Goal: Complete application form

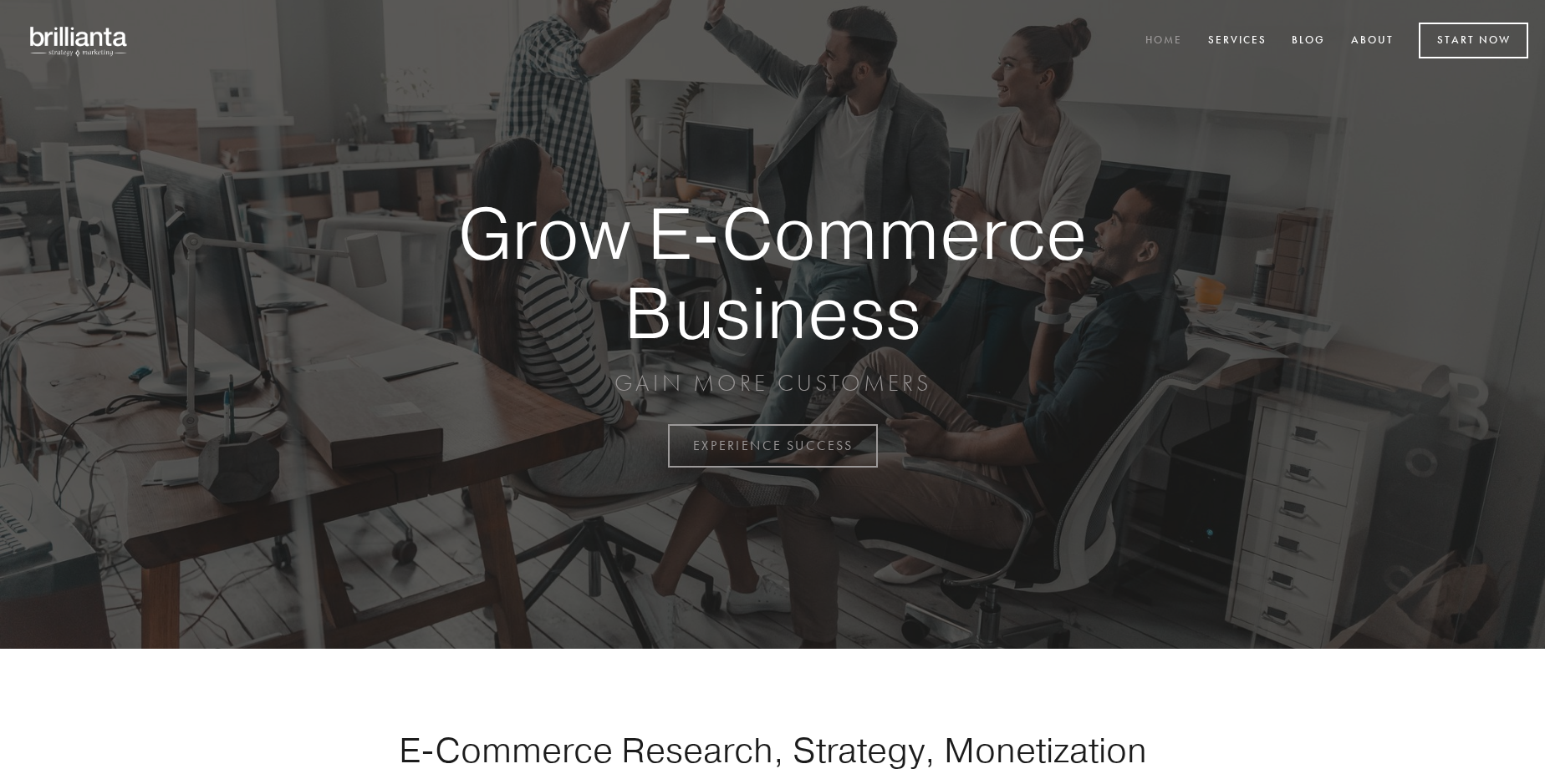
scroll to position [4379, 0]
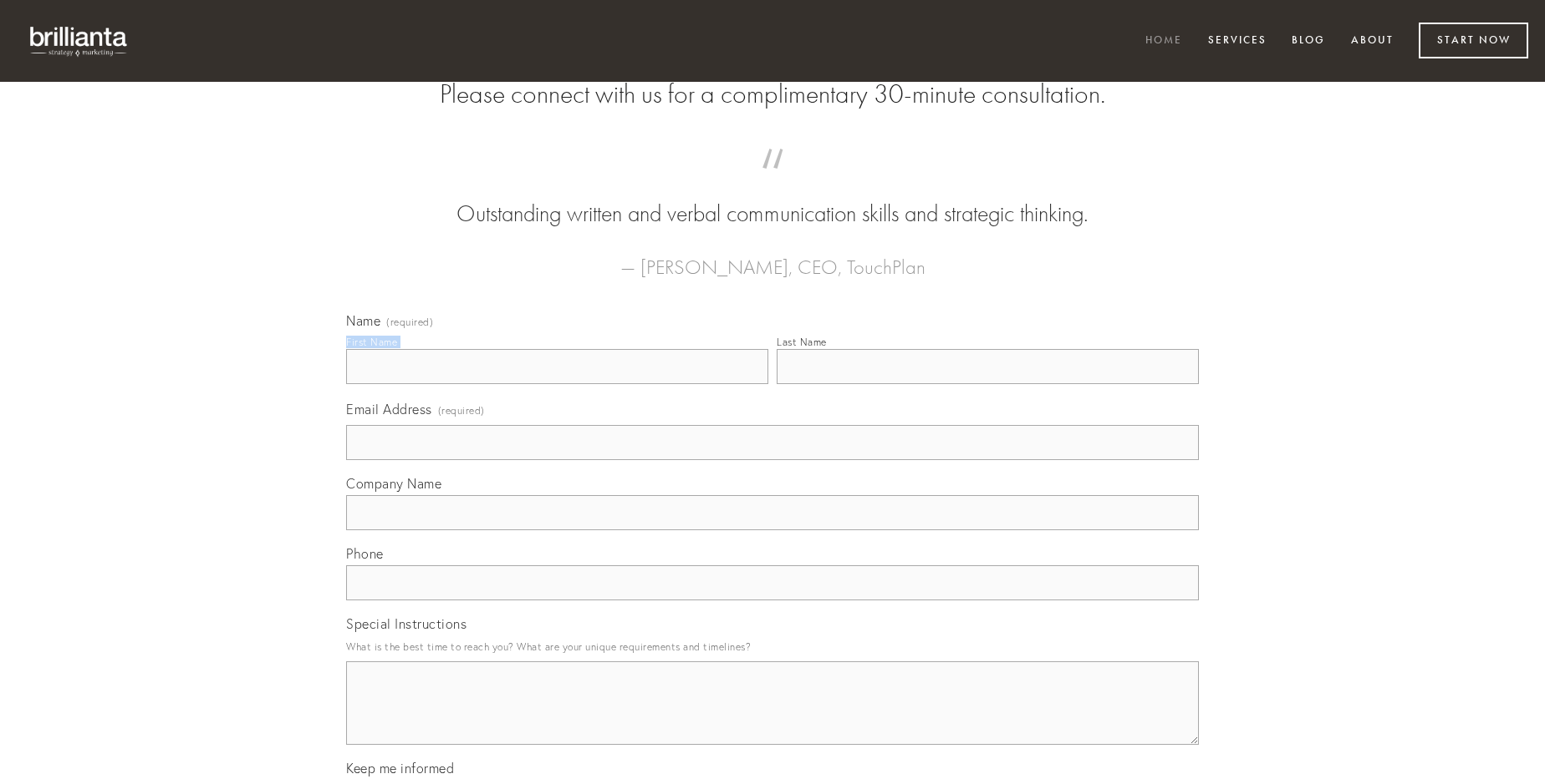
type input "[PERSON_NAME] MD"
click at [987, 384] on input "Last Name" at bounding box center [988, 366] width 422 height 35
type input "[PERSON_NAME] MD"
click at [772, 460] on input "Email Address (required)" at bounding box center [772, 442] width 853 height 35
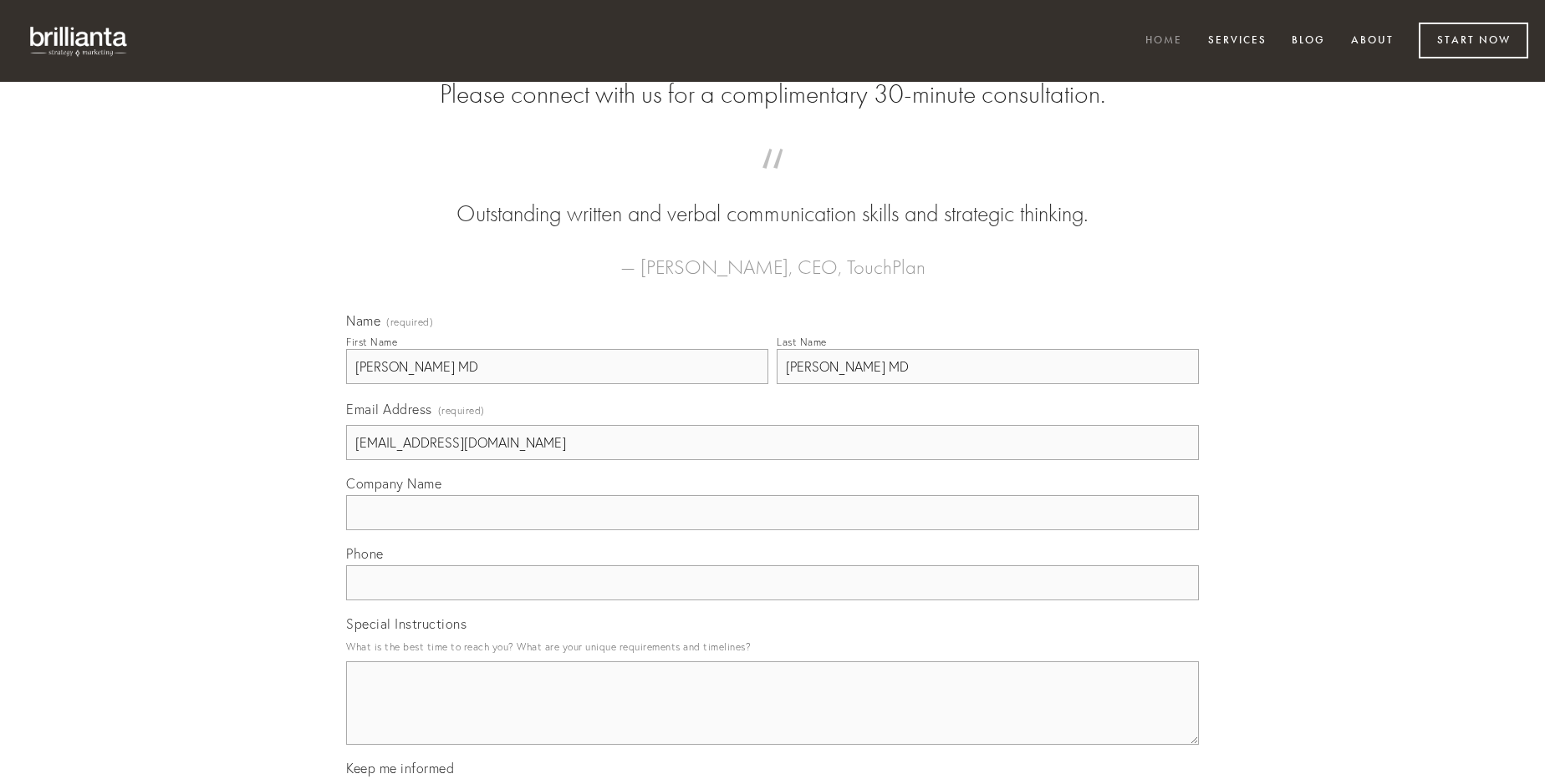
type input "[EMAIL_ADDRESS][DOMAIN_NAME]"
click at [772, 530] on input "Company Name" at bounding box center [772, 512] width 853 height 35
type input "uberrime"
click at [772, 600] on input "text" at bounding box center [772, 582] width 853 height 35
click at [772, 718] on textarea "Special Instructions" at bounding box center [772, 704] width 853 height 84
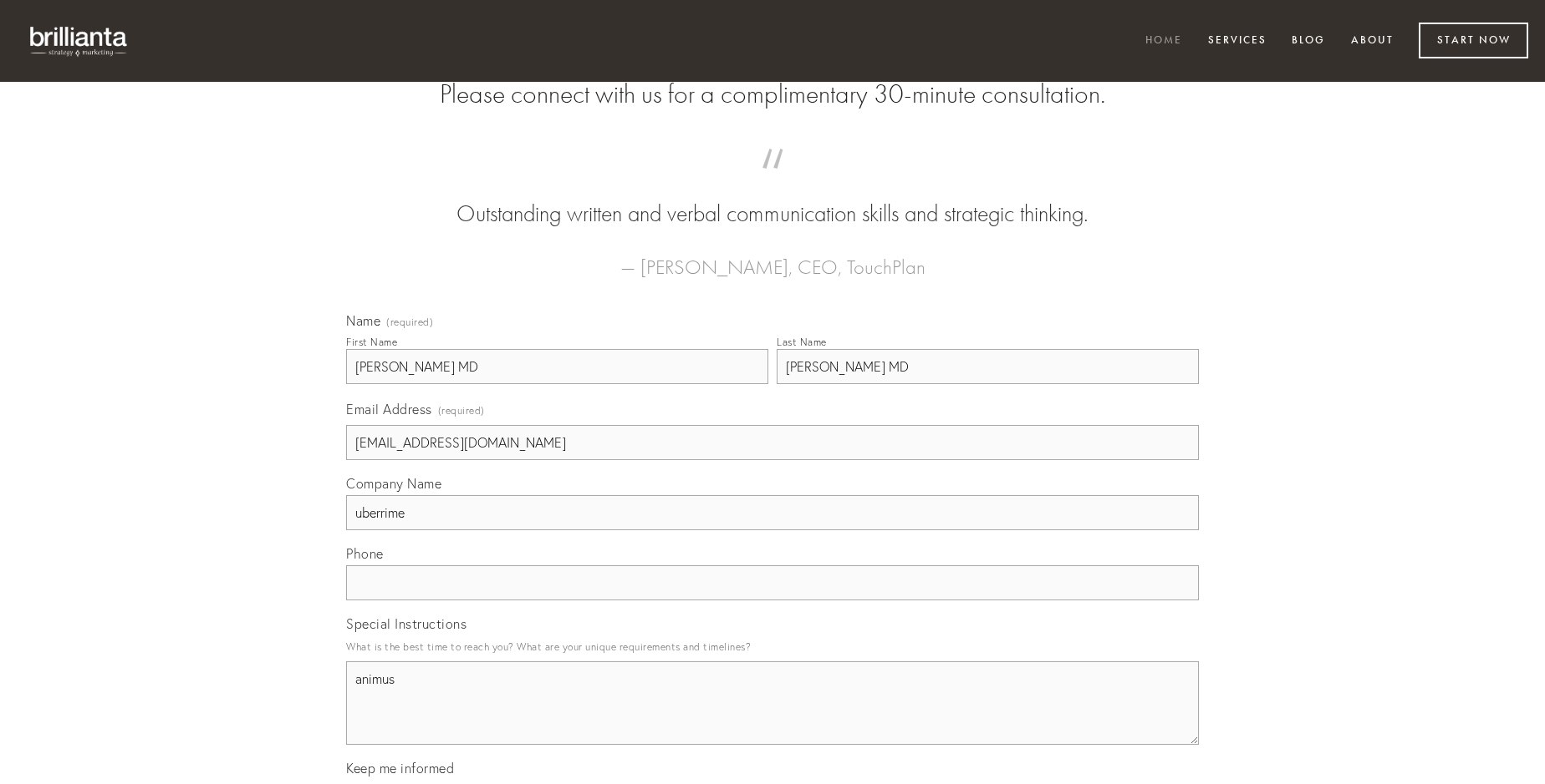
type textarea "animus"
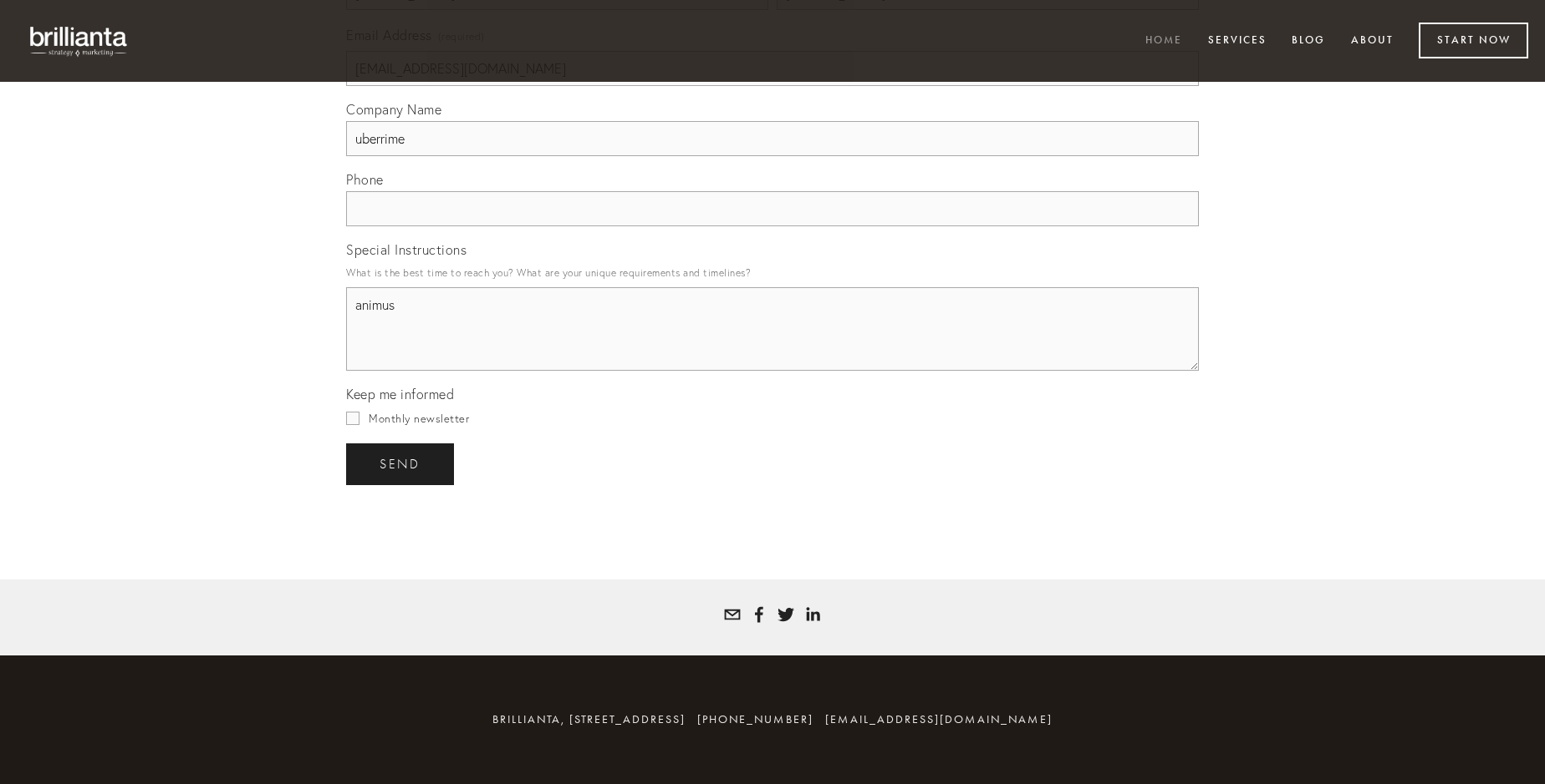
click at [401, 464] on span "send" at bounding box center [400, 465] width 41 height 15
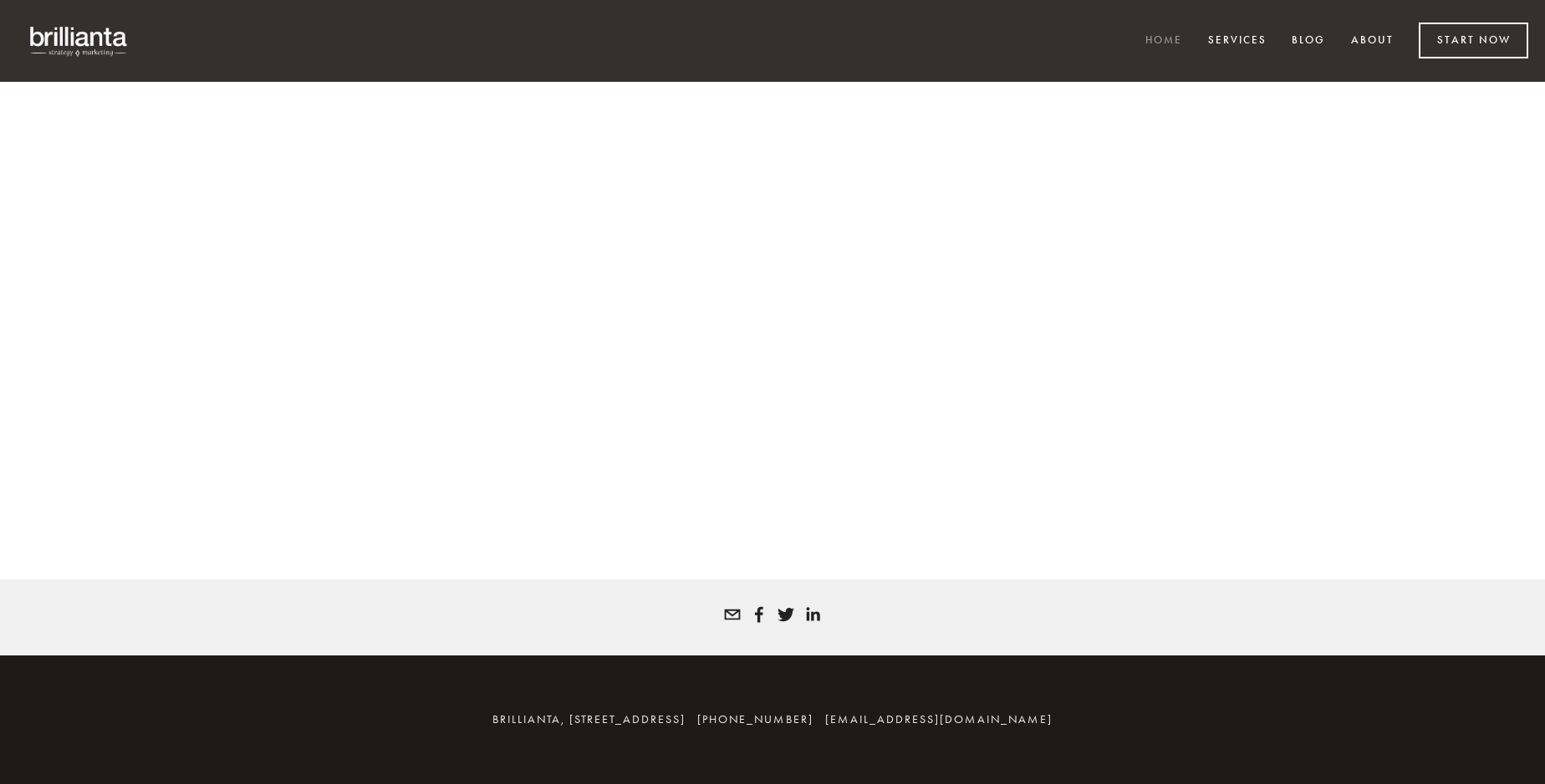
scroll to position [4356, 0]
